Goal: Download file/media

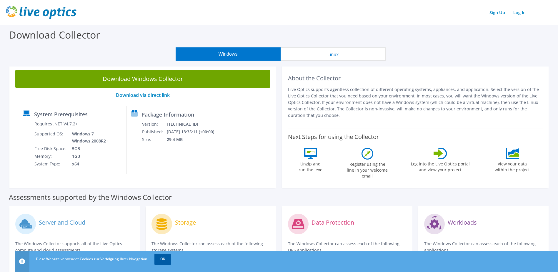
click at [159, 258] on link "OK" at bounding box center [163, 259] width 16 height 11
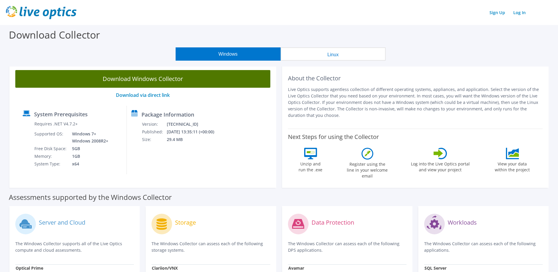
click at [180, 82] on link "Download Windows Collector" at bounding box center [142, 79] width 255 height 18
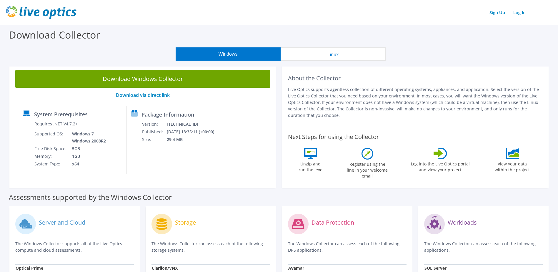
click at [522, 51] on div "Windows Linux" at bounding box center [281, 53] width 550 height 13
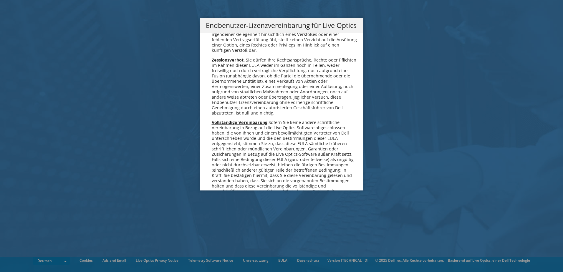
scroll to position [2894, 0]
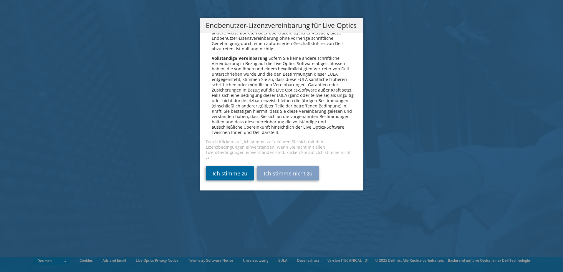
click at [220, 176] on link "Ich stimme zu" at bounding box center [230, 173] width 48 height 14
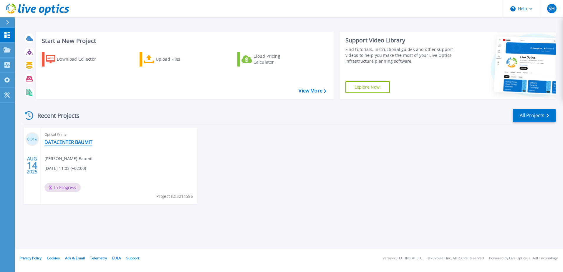
click at [58, 144] on link "DATACENTER BAUMIT" at bounding box center [68, 142] width 48 height 6
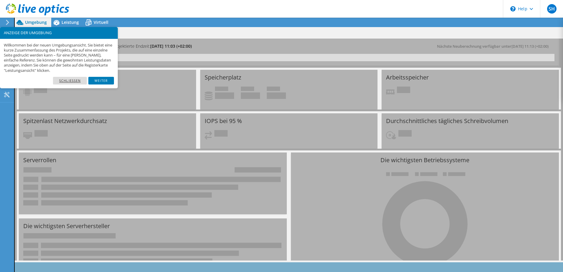
click at [84, 82] on link "Schließen" at bounding box center [70, 81] width 34 height 8
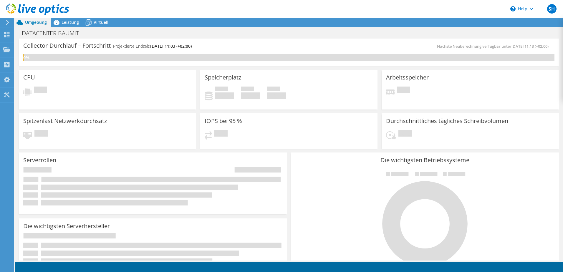
click at [11, 4] on icon at bounding box center [37, 10] width 63 height 12
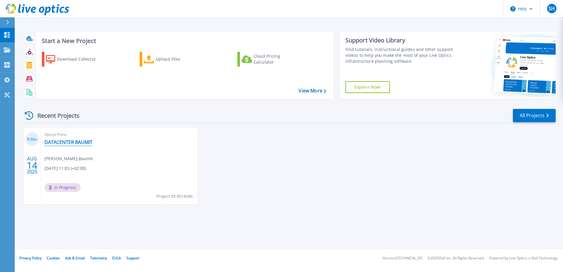
click at [69, 143] on link "DATACENTER BAUMIT" at bounding box center [68, 142] width 48 height 6
